Goal: Share content: Share content

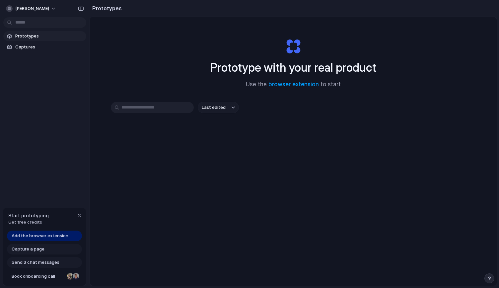
click at [62, 234] on span "Add the browser extension" at bounding box center [40, 235] width 57 height 7
click at [66, 238] on span "Add the browser extension" at bounding box center [40, 235] width 57 height 7
click at [29, 219] on span "Get free credits" at bounding box center [28, 222] width 40 height 7
click at [50, 235] on span "Add the browser extension" at bounding box center [40, 235] width 57 height 7
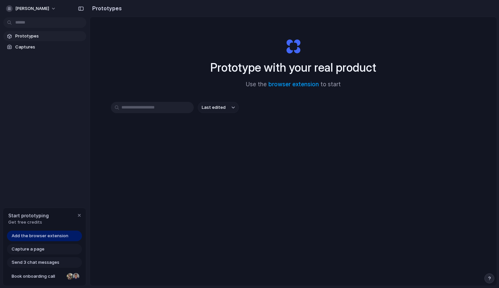
click at [50, 235] on span "Add the browser extension" at bounding box center [40, 235] width 57 height 7
click at [80, 213] on div "button" at bounding box center [79, 214] width 5 height 5
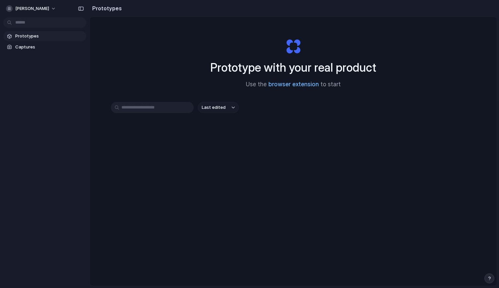
click at [287, 85] on link "browser extension" at bounding box center [293, 84] width 50 height 7
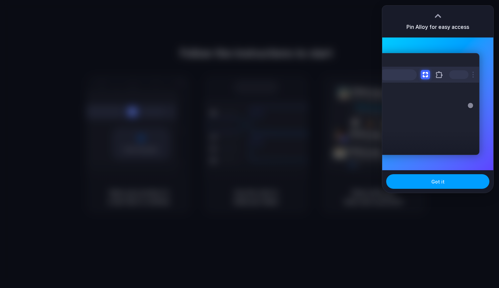
click at [442, 181] on span "Got it" at bounding box center [437, 181] width 13 height 7
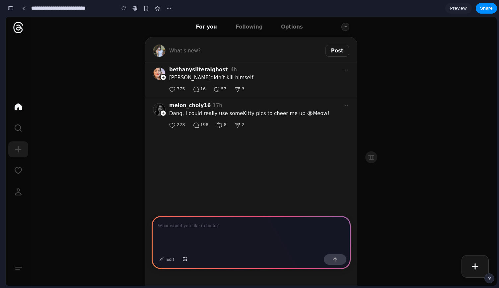
click at [216, 227] on p at bounding box center [250, 226] width 187 height 8
click at [231, 240] on div at bounding box center [250, 233] width 199 height 35
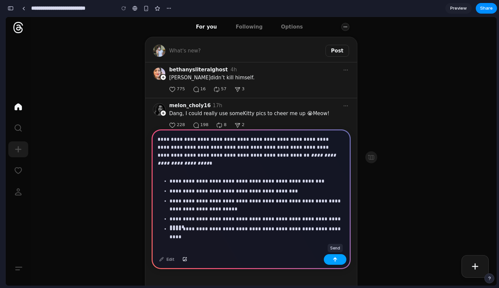
click at [337, 260] on div "button" at bounding box center [334, 259] width 5 height 5
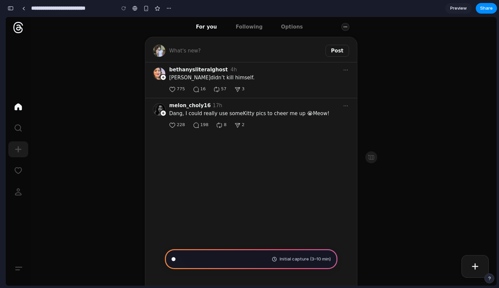
scroll to position [75, 0]
type input "**********"
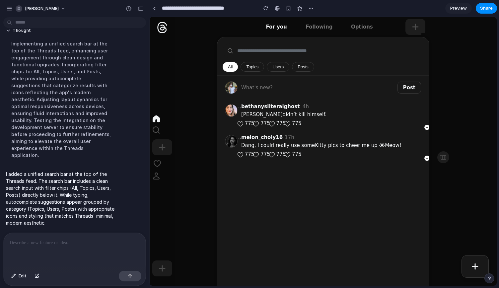
scroll to position [141, 0]
click at [261, 49] on input "text" at bounding box center [337, 50] width 230 height 15
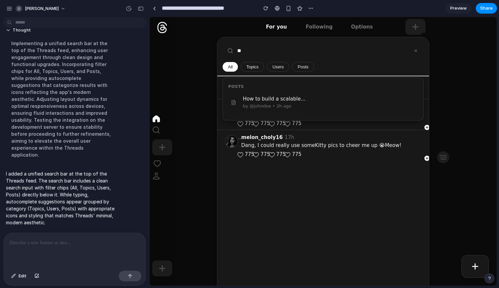
type input "*"
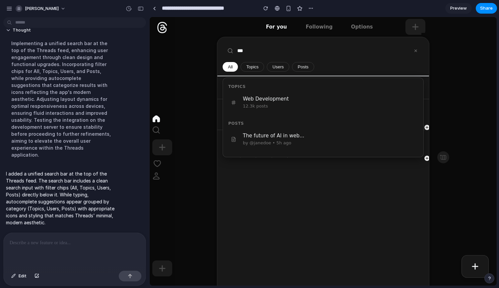
type input "***"
click at [461, 7] on span "Preview" at bounding box center [458, 8] width 17 height 7
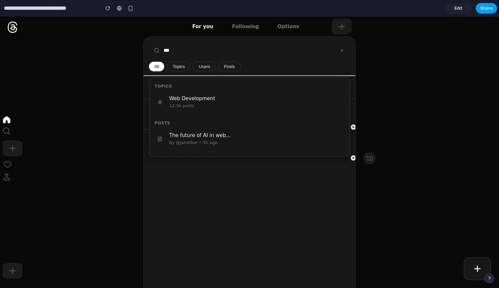
click at [485, 8] on span "Share" at bounding box center [486, 8] width 13 height 7
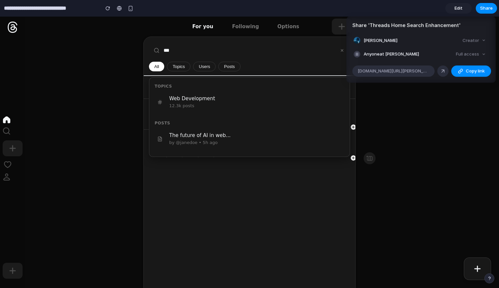
click at [476, 53] on div "Full access" at bounding box center [470, 53] width 35 height 9
click at [484, 53] on div "Full access" at bounding box center [470, 53] width 35 height 9
click at [416, 71] on span "alloy.app/gaurang-sultania/p/cdc9cf00-e18d-4f1f-bd98-7280d46f9473" at bounding box center [393, 71] width 72 height 7
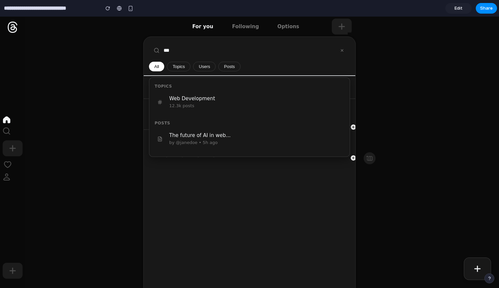
click at [187, 49] on div "Share ' Threads Home Search Enhancement ' Gaurang Sultania Creator Anyone at Ga…" at bounding box center [249, 144] width 499 height 288
click at [182, 50] on input "***" at bounding box center [264, 50] width 230 height 15
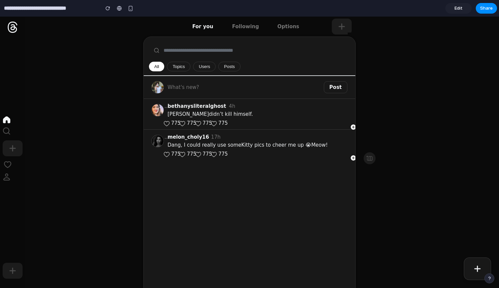
click at [339, 26] on icon at bounding box center [341, 26] width 5 height 5
